Goal: Find specific page/section: Find specific page/section

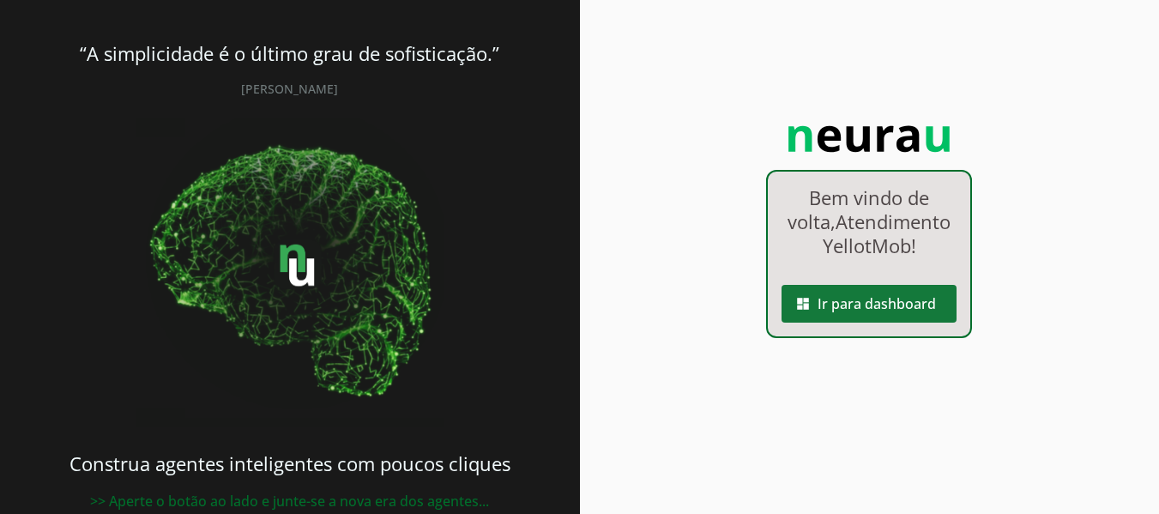
click at [931, 324] on span at bounding box center [868, 303] width 175 height 41
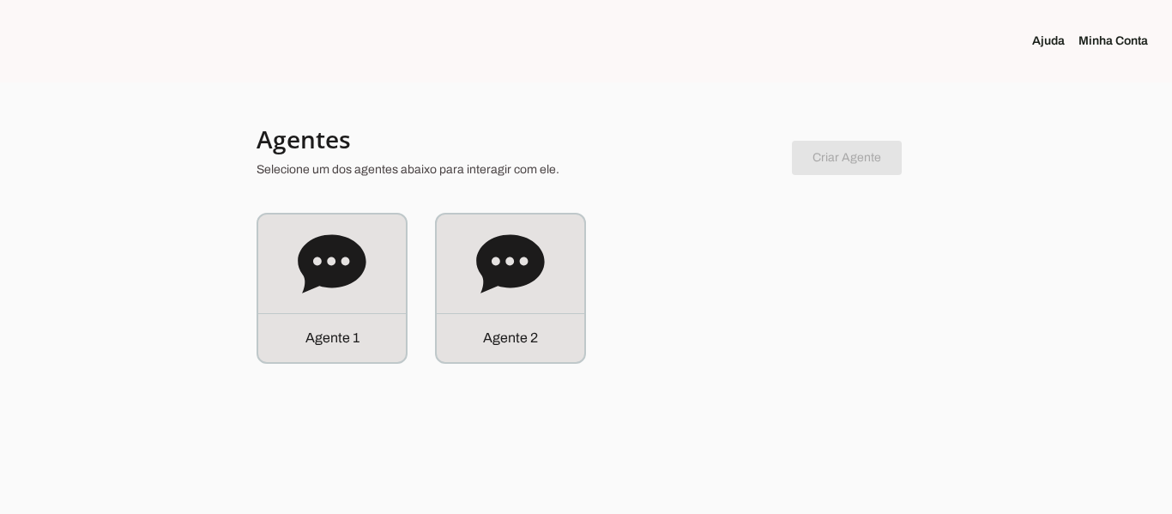
click at [1113, 39] on link "Minha Conta" at bounding box center [1119, 41] width 83 height 17
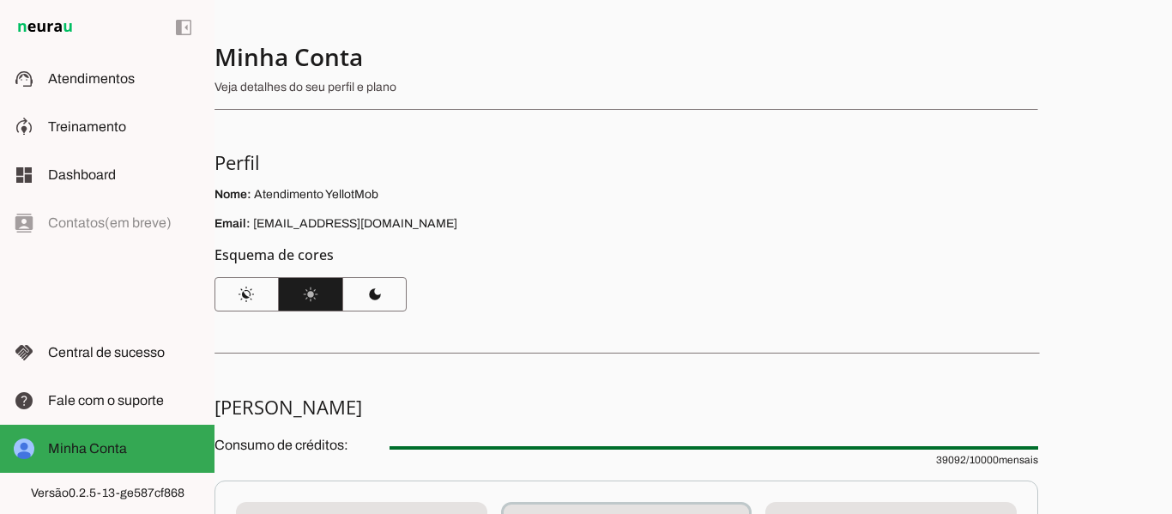
drag, startPoint x: 432, startPoint y: 224, endPoint x: 253, endPoint y: 227, distance: 179.3
click at [253, 227] on p "Email: [EMAIL_ADDRESS][DOMAIN_NAME]" at bounding box center [625, 223] width 823 height 17
click at [373, 222] on p "Email: [EMAIL_ADDRESS][DOMAIN_NAME]" at bounding box center [625, 223] width 823 height 17
drag, startPoint x: 373, startPoint y: 222, endPoint x: 351, endPoint y: 221, distance: 22.3
click at [351, 221] on p "Email: [EMAIL_ADDRESS][DOMAIN_NAME]" at bounding box center [625, 223] width 823 height 17
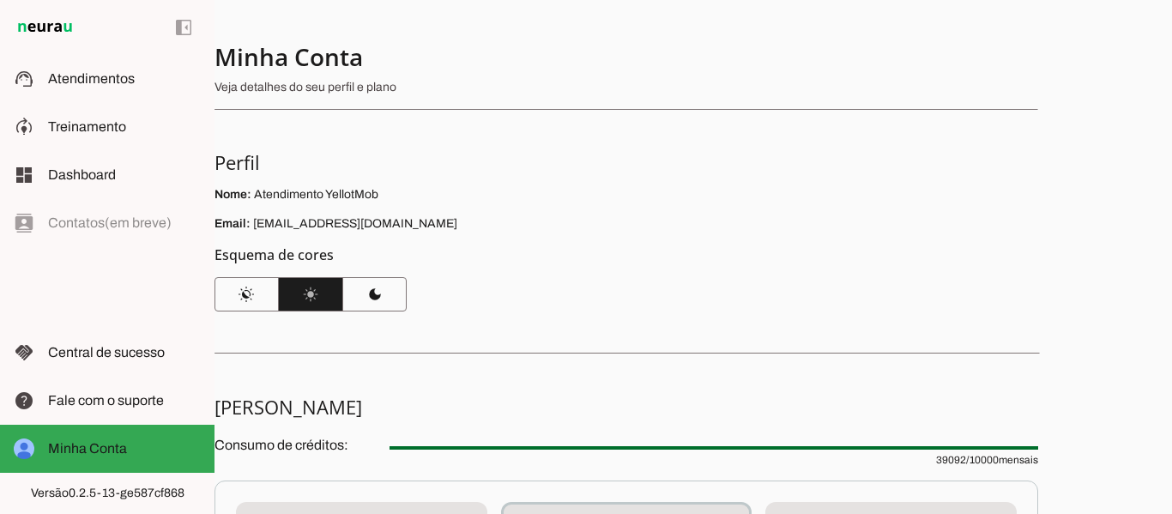
drag, startPoint x: 455, startPoint y: 224, endPoint x: 254, endPoint y: 226, distance: 201.6
click at [254, 226] on p "Email: [EMAIL_ADDRESS][DOMAIN_NAME]" at bounding box center [625, 223] width 823 height 17
click at [353, 298] on span at bounding box center [374, 294] width 64 height 41
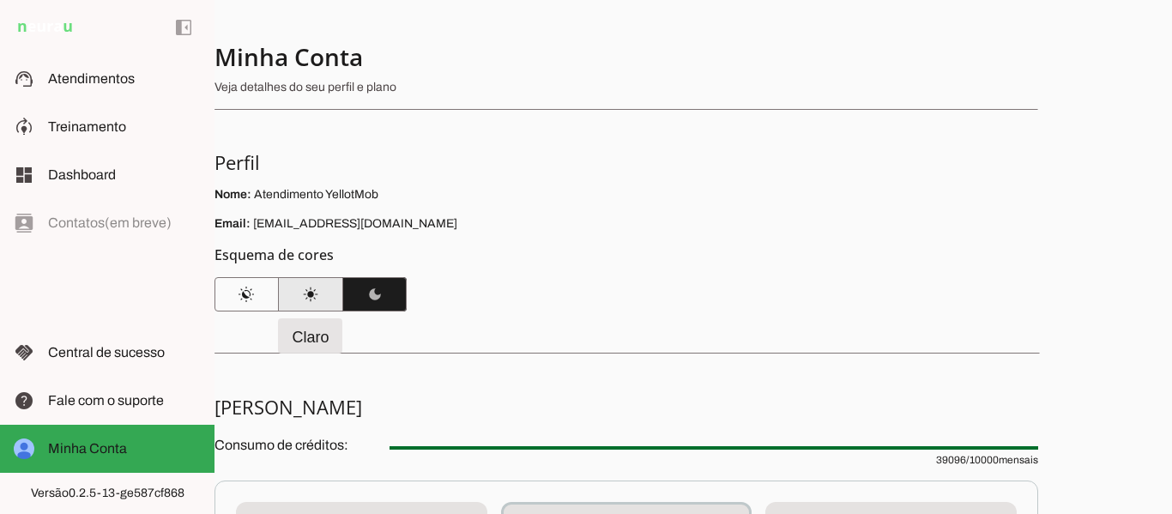
click at [318, 292] on span at bounding box center [311, 294] width 64 height 41
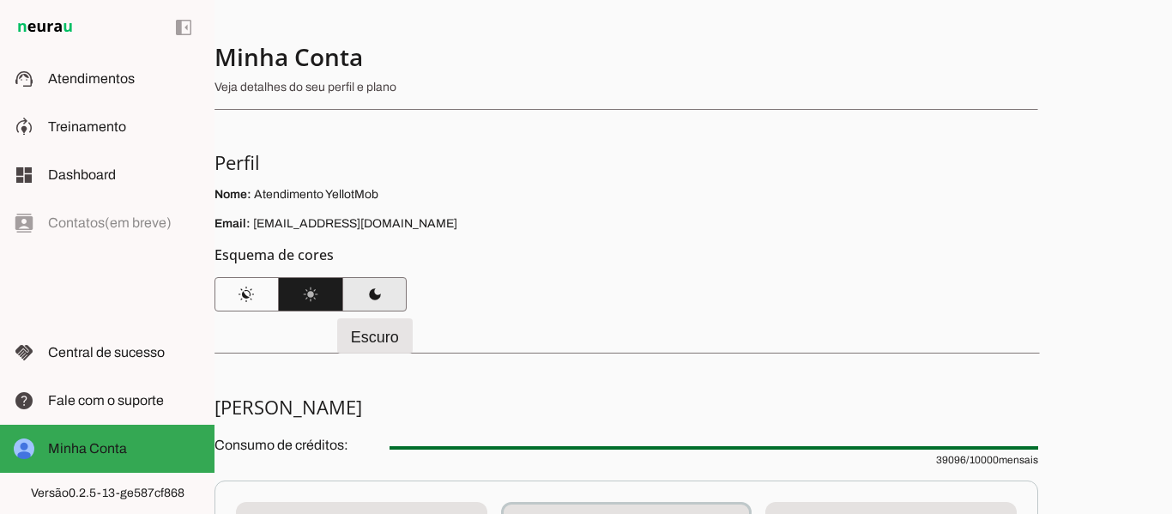
click at [371, 282] on span at bounding box center [374, 294] width 64 height 41
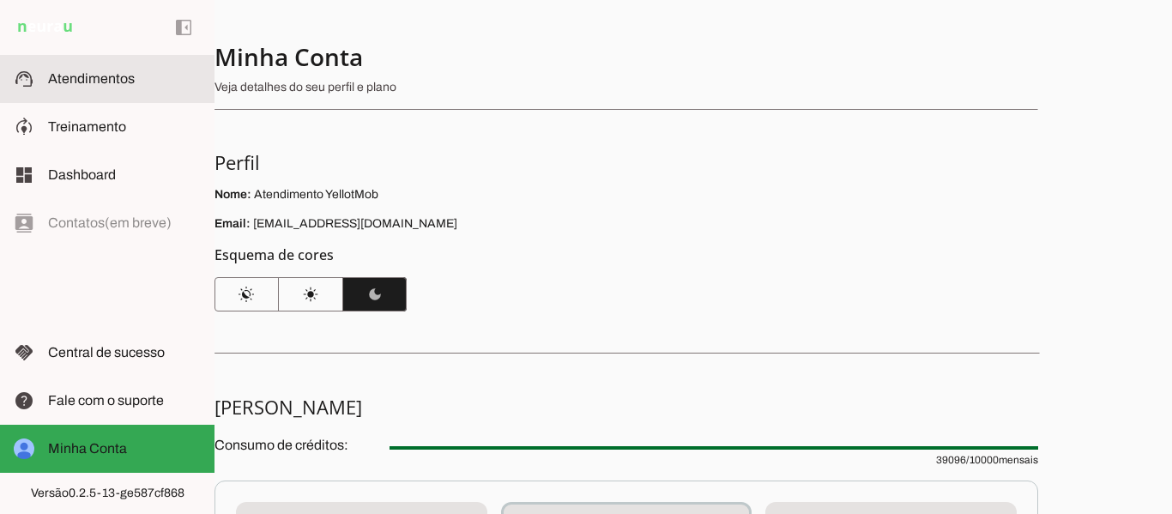
click at [107, 70] on slot at bounding box center [124, 79] width 153 height 21
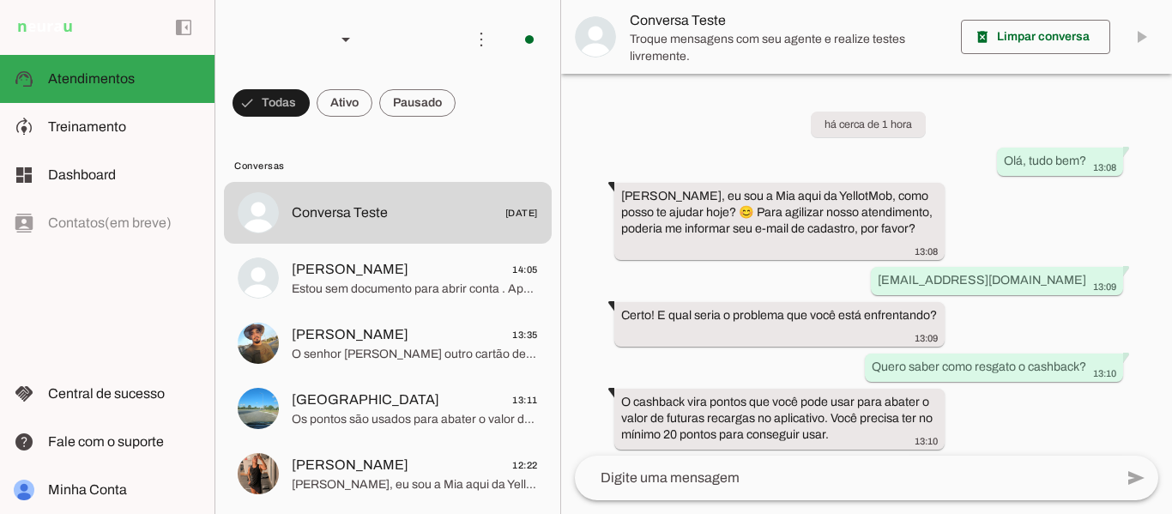
scroll to position [110, 0]
